Goal: Task Accomplishment & Management: Use online tool/utility

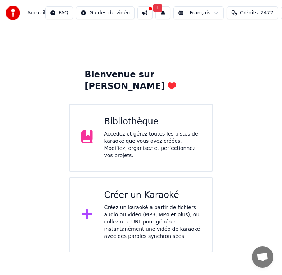
click at [131, 204] on div "Créez un karaoké à partir de fichiers audio ou vidéo (MP3, MP4 et plus), ou col…" at bounding box center [152, 222] width 97 height 36
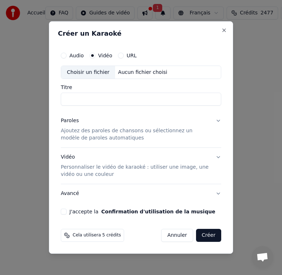
click at [92, 73] on div "Choisir un fichier" at bounding box center [88, 72] width 54 height 13
click at [84, 72] on div "Choisir un fichier" at bounding box center [88, 72] width 54 height 13
click at [223, 29] on button "Close" at bounding box center [224, 30] width 6 height 6
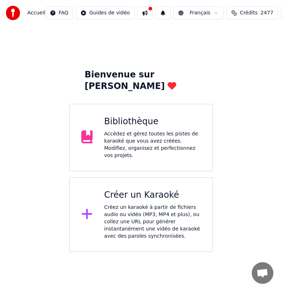
click at [127, 204] on div "Créez un karaoké à partir de fichiers audio ou vidéo (MP3, MP4 et plus), ou col…" at bounding box center [152, 222] width 97 height 36
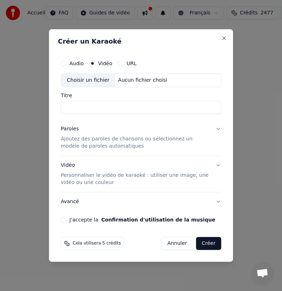
click at [92, 79] on div "Choisir un fichier" at bounding box center [88, 80] width 54 height 13
click at [91, 81] on div "Choisir un fichier" at bounding box center [88, 80] width 54 height 13
click at [71, 82] on div "Choisir un fichier" at bounding box center [88, 80] width 54 height 13
click at [80, 77] on div "Choisir un fichier" at bounding box center [88, 80] width 54 height 13
type input "*******"
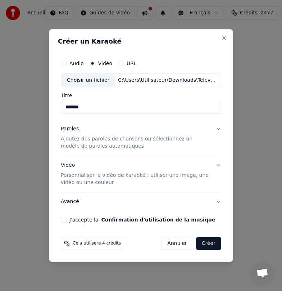
click at [88, 137] on p "Ajoutez des paroles de chansons ou sélectionnez un modèle de paroles automatiqu…" at bounding box center [135, 142] width 149 height 14
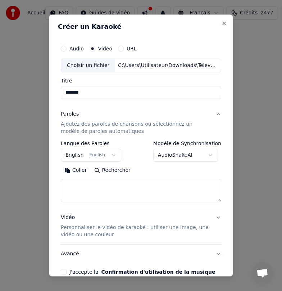
click at [110, 154] on button "English English" at bounding box center [91, 155] width 60 height 13
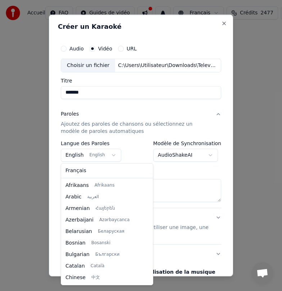
scroll to position [58, 0]
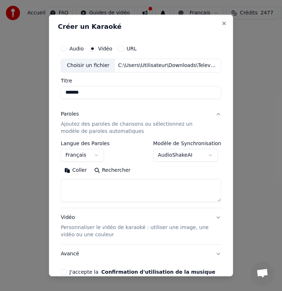
click at [83, 169] on button "Coller" at bounding box center [76, 170] width 30 height 12
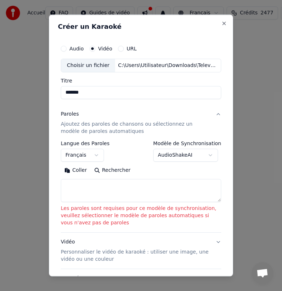
click at [83, 169] on button "Coller" at bounding box center [76, 170] width 30 height 12
select select "**"
click at [70, 171] on button "Coller" at bounding box center [76, 170] width 30 height 12
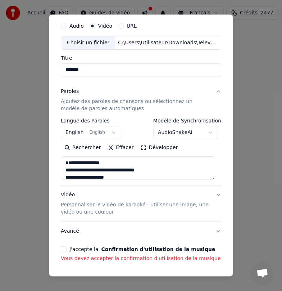
scroll to position [48, 0]
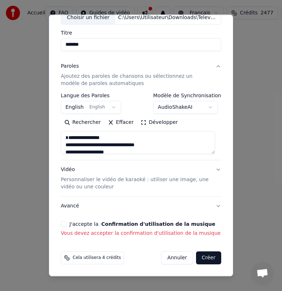
click at [64, 225] on button "J'accepte la Confirmation d'utilisation de la musique" at bounding box center [64, 224] width 6 height 6
type textarea "**********"
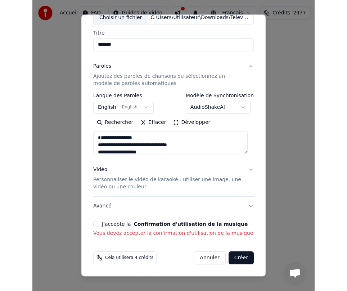
scroll to position [38, 0]
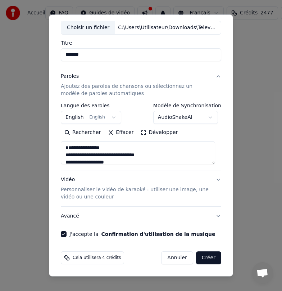
click at [205, 258] on button "Créer" at bounding box center [208, 257] width 25 height 13
select select "**"
type textarea "**********"
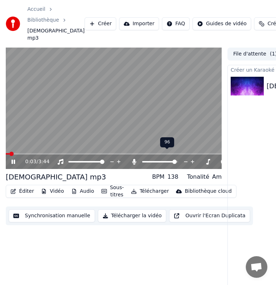
click at [177, 159] on span at bounding box center [174, 161] width 4 height 4
drag, startPoint x: 171, startPoint y: 153, endPoint x: 148, endPoint y: 155, distance: 23.1
click at [148, 158] on div at bounding box center [167, 161] width 58 height 7
click at [142, 159] on span at bounding box center [144, 161] width 4 height 4
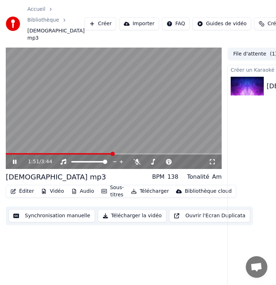
click at [15, 159] on icon at bounding box center [15, 161] width 4 height 4
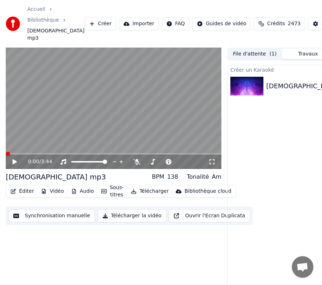
click at [15, 159] on icon at bounding box center [15, 161] width 4 height 5
click at [15, 159] on icon at bounding box center [20, 162] width 17 height 6
click at [289, 165] on div "Créer un Karaoké mon mp3 Jouer" at bounding box center [308, 186] width 162 height 242
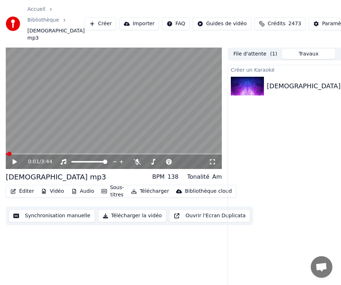
click at [85, 21] on button "Créer" at bounding box center [101, 23] width 32 height 13
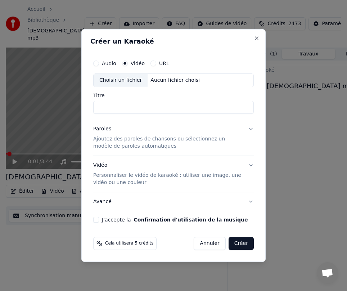
click at [120, 80] on div "Choisir un fichier" at bounding box center [121, 80] width 54 height 13
type input "**********"
click at [104, 127] on div "Paroles" at bounding box center [102, 128] width 18 height 7
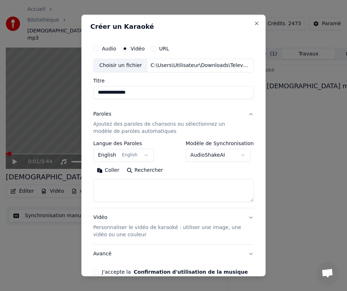
click at [112, 169] on button "Coller" at bounding box center [108, 170] width 30 height 12
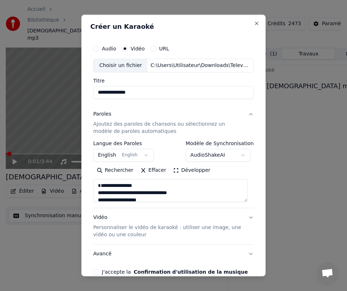
type textarea "**********"
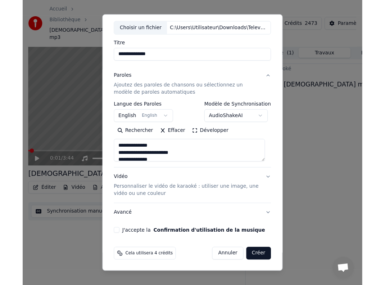
scroll to position [38, 0]
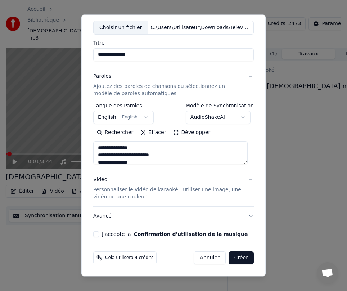
click at [96, 232] on button "J'accepte la Confirmation d'utilisation de la musique" at bounding box center [96, 234] width 6 height 6
click at [231, 259] on button "Créer" at bounding box center [241, 257] width 25 height 13
select select "**"
type textarea "**********"
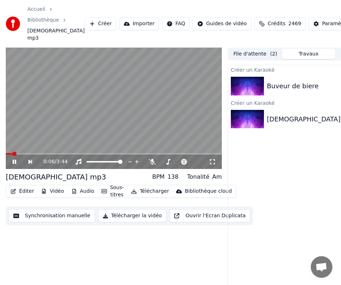
click at [16, 159] on icon at bounding box center [20, 162] width 16 height 6
click at [245, 126] on div "Créer un Karaoké Buveur de biere Jouer Créer un Karaoké mon mp3 Jouer" at bounding box center [308, 186] width 162 height 242
click at [245, 110] on img at bounding box center [247, 119] width 33 height 19
click at [287, 114] on div "mon mp3" at bounding box center [312, 119] width 90 height 10
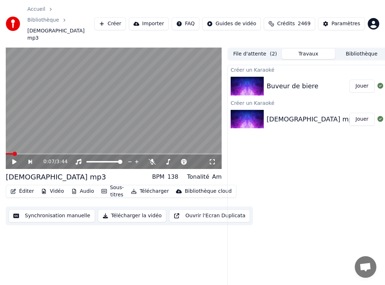
click at [245, 110] on img at bounding box center [247, 119] width 33 height 19
click at [369, 113] on button "Jouer" at bounding box center [361, 119] width 25 height 13
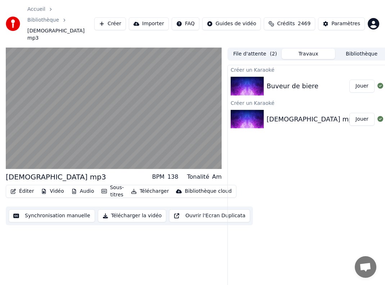
click at [252, 77] on img at bounding box center [247, 86] width 33 height 19
click at [252, 110] on img at bounding box center [247, 119] width 33 height 19
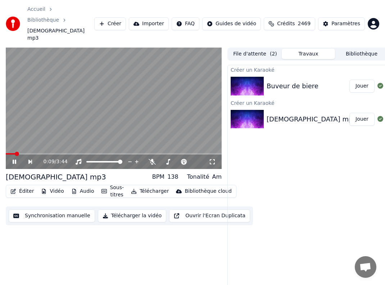
click at [13, 159] on icon at bounding box center [15, 161] width 4 height 4
click at [279, 114] on div "mon mp3" at bounding box center [312, 119] width 90 height 10
click at [239, 77] on img at bounding box center [247, 86] width 33 height 19
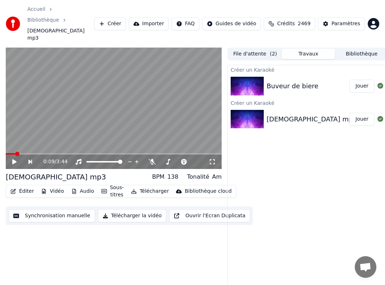
click at [355, 80] on button "Jouer" at bounding box center [361, 86] width 25 height 13
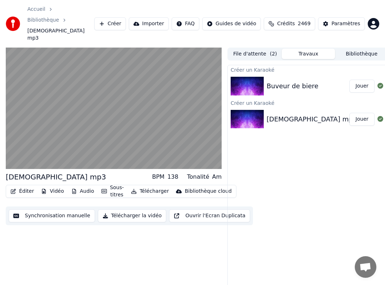
click at [355, 80] on button "Jouer" at bounding box center [361, 86] width 25 height 13
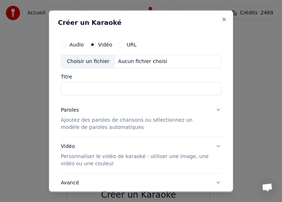
click at [89, 62] on div "Choisir un fichier" at bounding box center [88, 61] width 54 height 13
type input "**********"
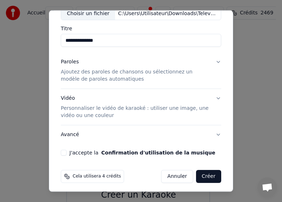
scroll to position [51, 0]
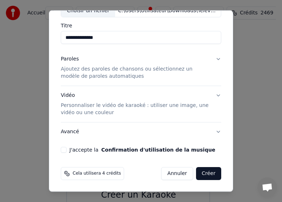
click at [72, 61] on div "Paroles" at bounding box center [70, 58] width 18 height 7
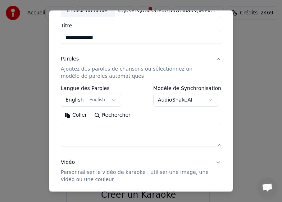
click at [77, 116] on button "Coller" at bounding box center [76, 115] width 30 height 12
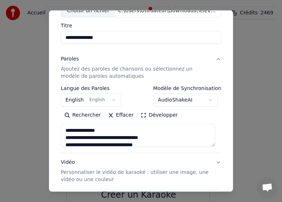
type textarea "**********"
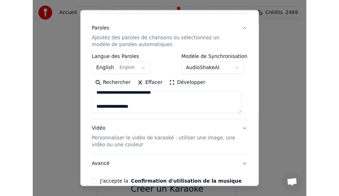
scroll to position [118, 0]
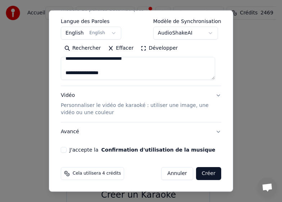
click at [64, 150] on button "J'accepte la Confirmation d'utilisation de la musique" at bounding box center [64, 150] width 6 height 6
click at [203, 174] on button "Créer" at bounding box center [208, 173] width 25 height 13
select select "**"
type textarea "**********"
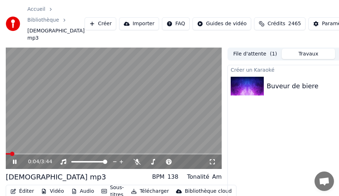
click at [16, 159] on icon at bounding box center [15, 161] width 4 height 4
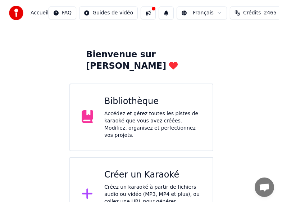
scroll to position [31, 0]
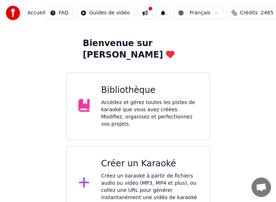
click at [140, 172] on div "Créez un karaoké à partir de fichiers audio ou vidéo (MP3, MP4 et plus), ou col…" at bounding box center [149, 190] width 97 height 36
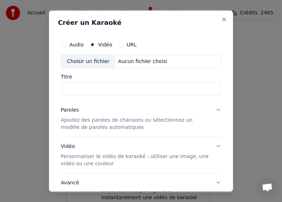
click at [80, 60] on div "Choisir un fichier" at bounding box center [88, 61] width 54 height 13
type input "**********"
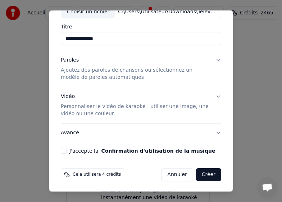
scroll to position [51, 0]
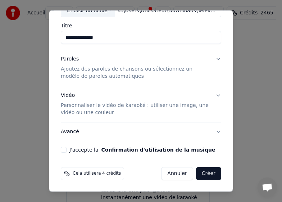
click at [68, 58] on div "Paroles" at bounding box center [70, 58] width 18 height 7
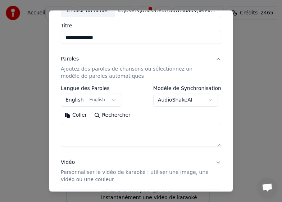
click at [77, 114] on button "Coller" at bounding box center [76, 115] width 30 height 12
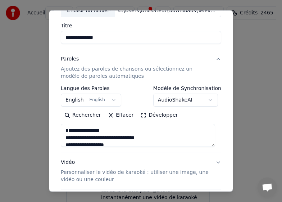
scroll to position [26, 0]
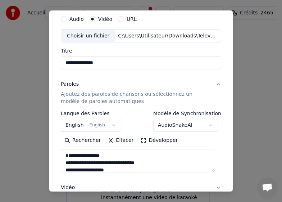
type textarea "**********"
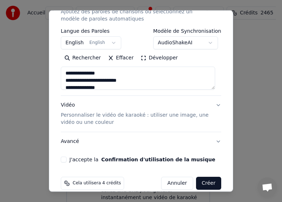
scroll to position [158, 0]
click at [64, 158] on button "J'accepte la Confirmation d'utilisation de la musique" at bounding box center [64, 160] width 6 height 6
click at [196, 184] on button "Créer" at bounding box center [208, 183] width 25 height 13
select select "**"
type textarea "**********"
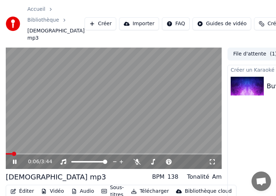
click at [15, 159] on icon at bounding box center [20, 162] width 17 height 6
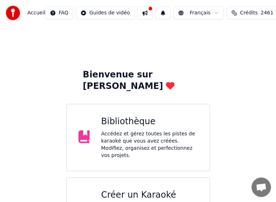
click at [107, 116] on div "Bibliothèque" at bounding box center [149, 122] width 97 height 12
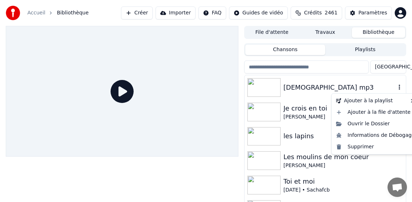
click at [398, 89] on icon "button" at bounding box center [398, 87] width 1 height 5
click at [373, 148] on div "Supprimer" at bounding box center [375, 147] width 85 height 12
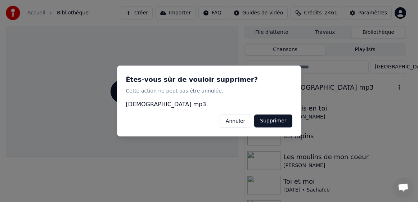
click at [271, 123] on button "Supprimer" at bounding box center [273, 120] width 38 height 13
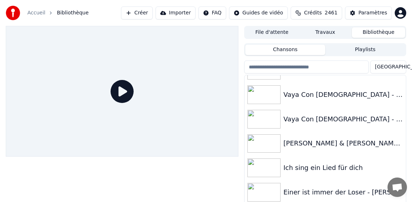
scroll to position [1488, 0]
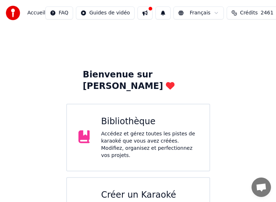
click at [128, 189] on div "Créer un Karaoké" at bounding box center [149, 195] width 97 height 12
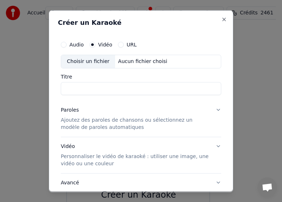
click at [90, 61] on div "Choisir un fichier" at bounding box center [88, 61] width 54 height 13
type input "**********"
click at [73, 110] on div "Paroles" at bounding box center [70, 109] width 18 height 7
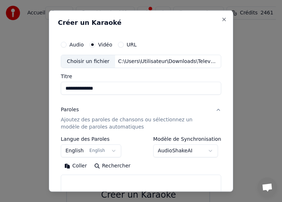
click at [80, 168] on button "Coller" at bounding box center [76, 166] width 30 height 12
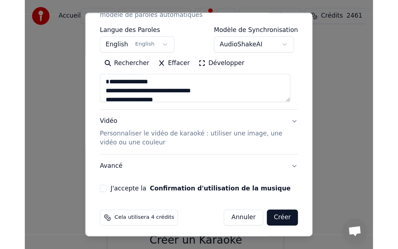
scroll to position [118, 0]
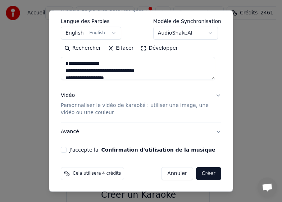
type textarea "**********"
click at [65, 150] on button "J'accepte la Confirmation d'utilisation de la musique" at bounding box center [64, 150] width 6 height 6
click at [203, 171] on button "Créer" at bounding box center [208, 173] width 25 height 13
select select "**"
type textarea "**********"
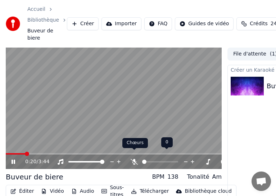
click at [134, 159] on icon at bounding box center [134, 162] width 7 height 6
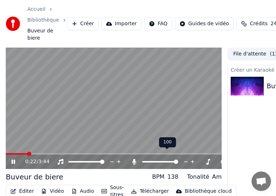
click at [134, 159] on icon at bounding box center [134, 162] width 4 height 6
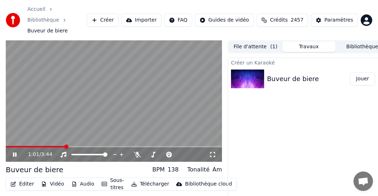
click at [14, 152] on icon at bounding box center [15, 154] width 4 height 4
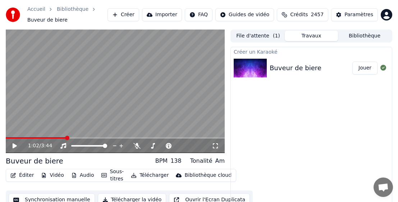
click at [361, 67] on button "Jouer" at bounding box center [365, 68] width 25 height 13
click at [13, 146] on icon at bounding box center [15, 146] width 4 height 4
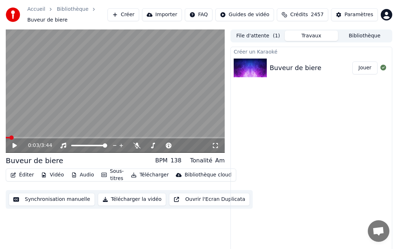
click at [144, 174] on button "Télécharger" at bounding box center [150, 175] width 44 height 10
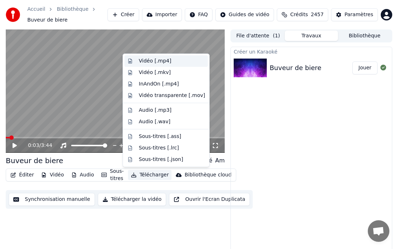
click at [144, 62] on div "Vidéo [.mp4]" at bounding box center [155, 61] width 32 height 7
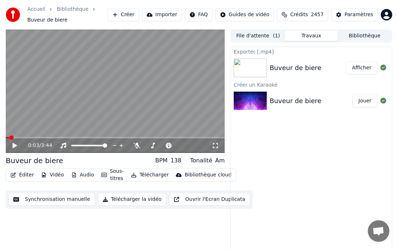
click at [144, 62] on video at bounding box center [115, 91] width 219 height 123
click at [13, 143] on icon at bounding box center [20, 146] width 17 height 6
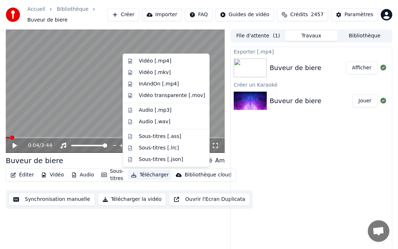
click at [138, 173] on button "Télécharger" at bounding box center [150, 175] width 44 height 10
click at [141, 63] on div "Vidéo [.mp4]" at bounding box center [155, 61] width 32 height 7
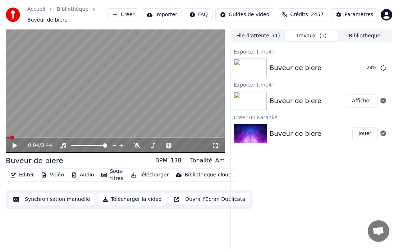
click at [366, 99] on button "Afficher" at bounding box center [362, 101] width 32 height 13
